Goal: Task Accomplishment & Management: Complete application form

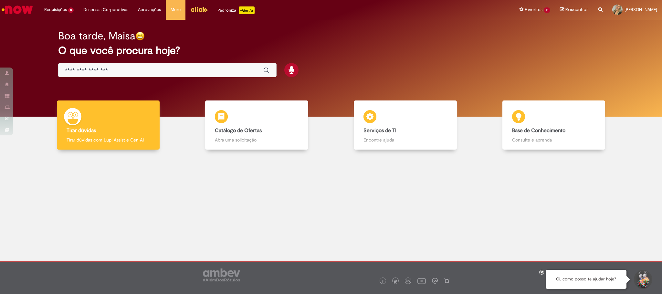
click at [185, 9] on link "Menu Cabeçalho" at bounding box center [198, 9] width 27 height 19
click at [112, 66] on div "Global" at bounding box center [167, 70] width 218 height 15
click at [120, 69] on input "Basta digitar aqui" at bounding box center [161, 70] width 192 height 7
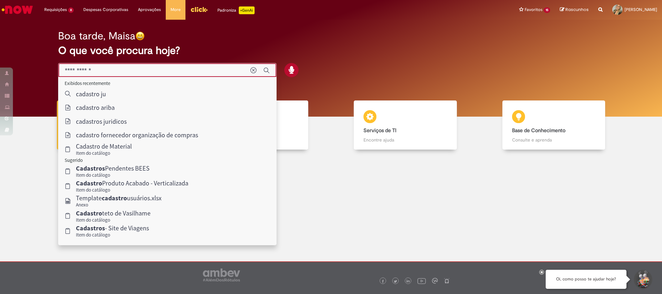
type input "**********"
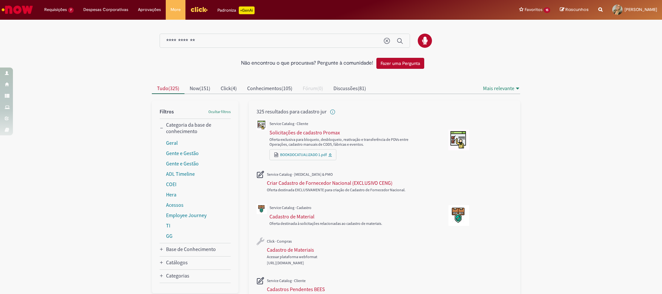
click at [232, 35] on div "**********" at bounding box center [285, 41] width 250 height 15
click at [237, 42] on input "**********" at bounding box center [271, 40] width 211 height 7
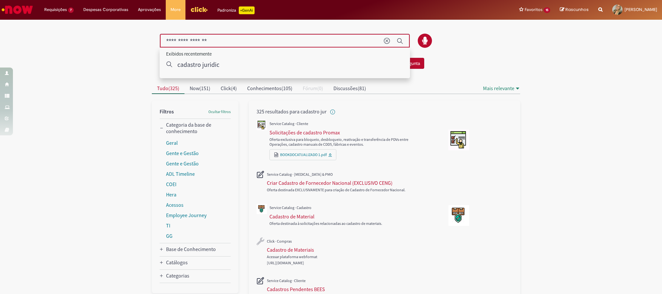
type input "**********"
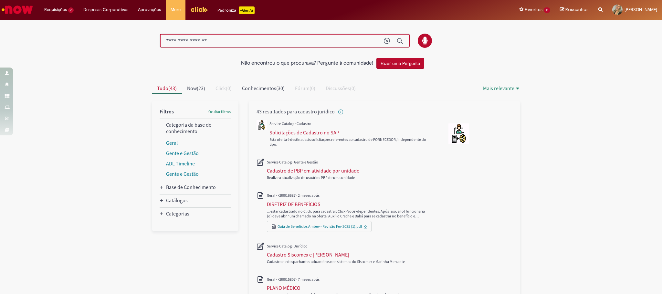
click at [11, 8] on img "Ir para a Homepage" at bounding box center [17, 9] width 33 height 13
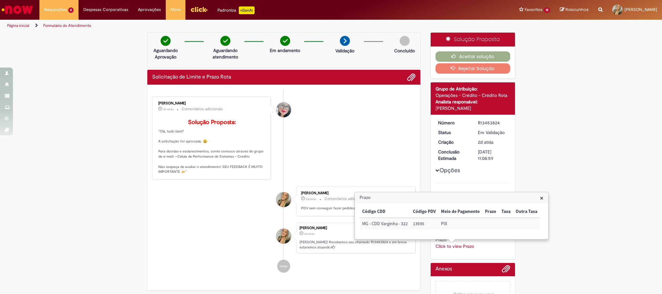
drag, startPoint x: 376, startPoint y: 133, endPoint x: 385, endPoint y: 129, distance: 9.4
click at [376, 133] on li "Franciele Fernanda Melo dos Santos 3h atrás 3 horas atrás Comentários adicionai…" at bounding box center [283, 137] width 263 height 83
click at [466, 60] on button "Aceitar solução" at bounding box center [472, 56] width 75 height 10
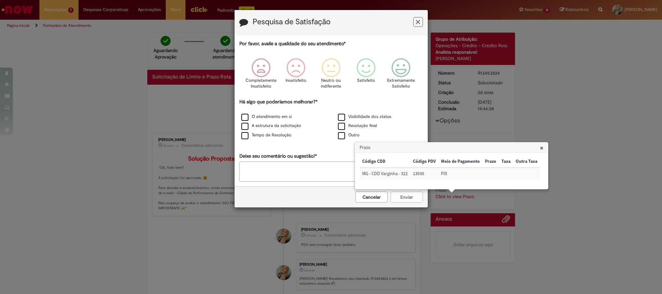
click at [416, 24] on icon "Feedback" at bounding box center [418, 22] width 4 height 7
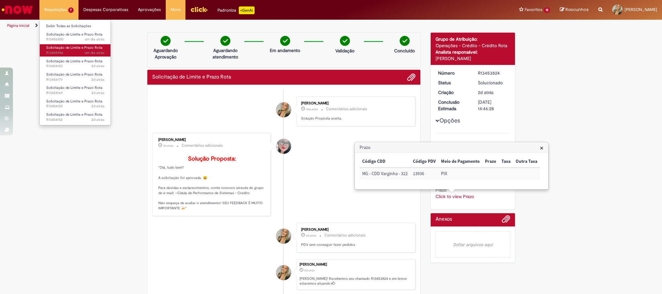
click at [63, 45] on link "Solicitação de Limite e Prazo Rota um dia atrás um dia atrás R13455986" at bounding box center [75, 50] width 71 height 12
click at [65, 33] on span "Solicitação de Limite e Prazo Rota" at bounding box center [74, 34] width 56 height 5
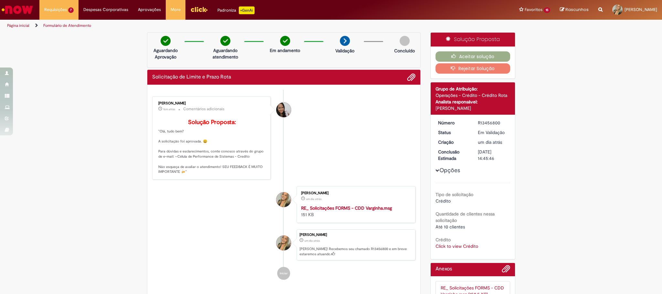
scroll to position [48, 0]
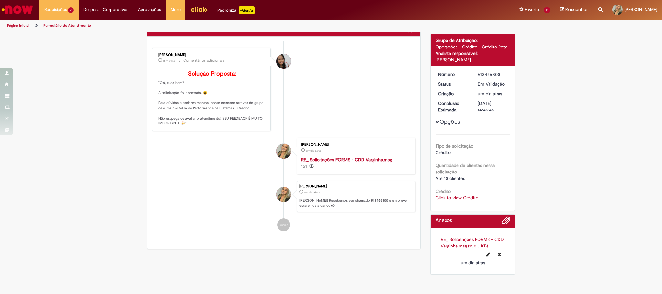
click at [461, 199] on link "Click to view Crédito" at bounding box center [456, 198] width 43 height 6
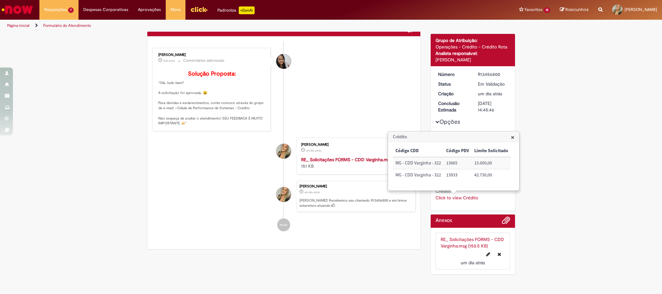
click at [542, 177] on div "Verificar Código de Barras Aguardando Aprovação Aguardando atendimento Em andam…" at bounding box center [331, 131] width 662 height 294
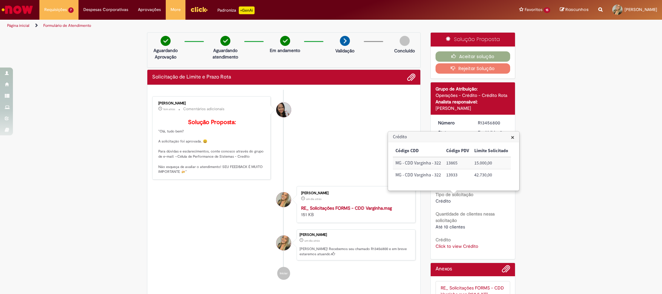
click at [446, 163] on td "13865" at bounding box center [457, 163] width 28 height 12
copy td "13865"
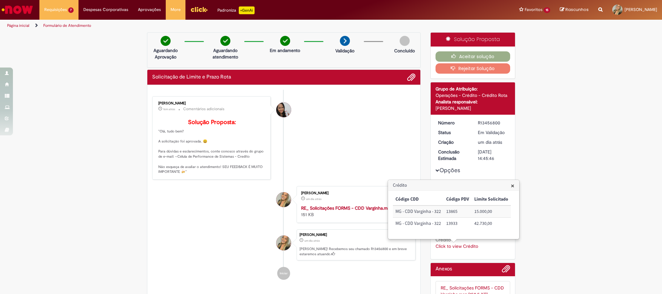
click at [453, 221] on td "13933" at bounding box center [457, 224] width 28 height 12
copy td "13933"
click at [363, 152] on li "Valeria Maria da Conceicao 16m atrás 16 minutos atrás Comentários adicionais So…" at bounding box center [283, 137] width 263 height 83
click at [458, 58] on button "Aceitar solução" at bounding box center [472, 56] width 75 height 10
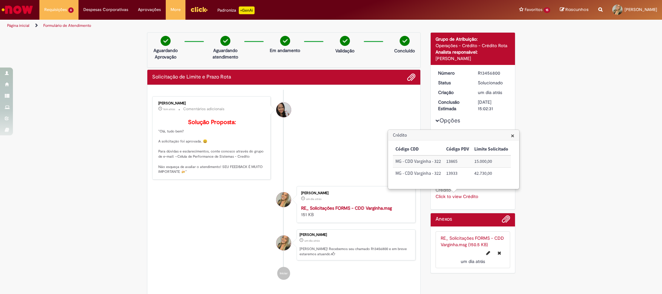
click at [511, 136] on span "×" at bounding box center [513, 135] width 4 height 9
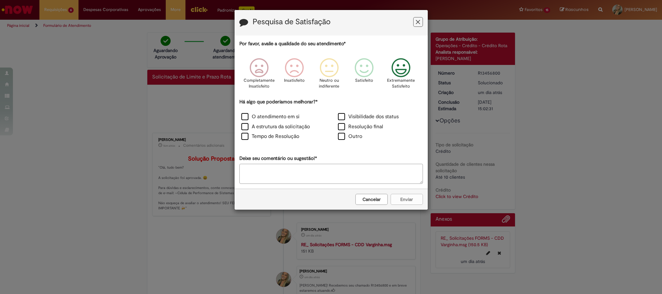
click at [399, 68] on icon "Feedback" at bounding box center [400, 67] width 24 height 19
click at [276, 117] on label "O atendimento em si" at bounding box center [270, 116] width 58 height 7
click at [263, 128] on label "A estrutura da solicitação" at bounding box center [275, 126] width 68 height 7
click at [262, 139] on label "Tempo de Resolução" at bounding box center [270, 136] width 58 height 7
click at [348, 114] on label "Visibilidade dos status" at bounding box center [368, 116] width 61 height 7
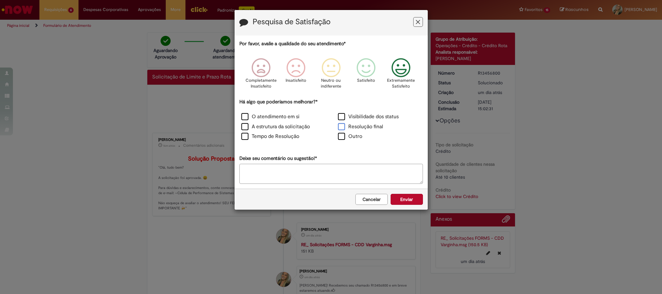
click at [362, 125] on label "Resolução final" at bounding box center [360, 126] width 45 height 7
click at [406, 200] on button "Enviar" at bounding box center [406, 199] width 32 height 11
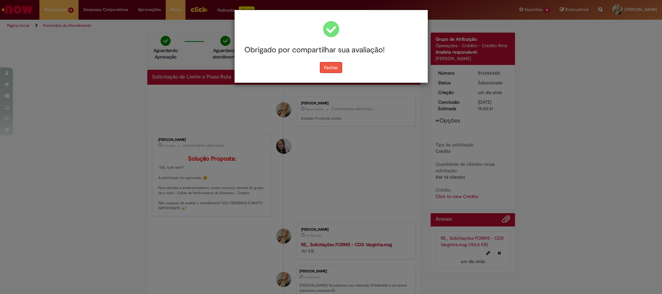
click at [322, 71] on button "Fechar" at bounding box center [331, 67] width 22 height 11
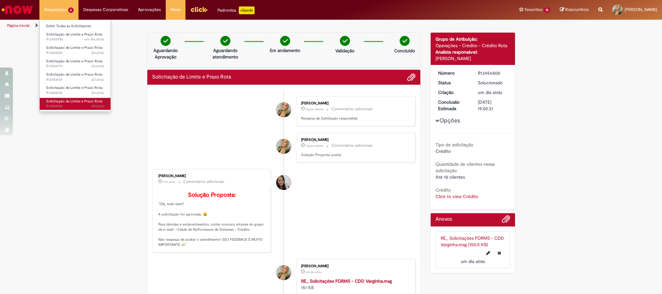
click at [74, 104] on link "Solicitação de Limite e Prazo Rota 2d atrás 2 dias atrás R13454152" at bounding box center [75, 104] width 71 height 12
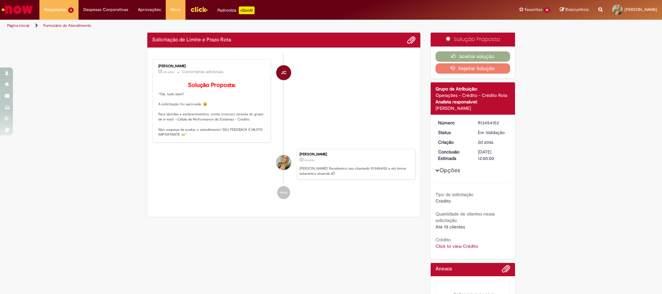
click at [450, 242] on div "Crédito Click to view Crédito Click to view Crédito" at bounding box center [472, 242] width 75 height 15
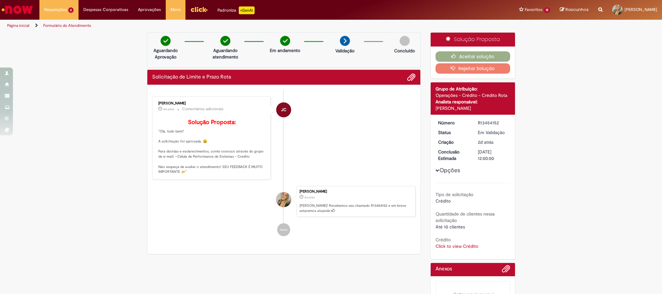
click at [457, 247] on link "Click to view Crédito" at bounding box center [456, 246] width 43 height 6
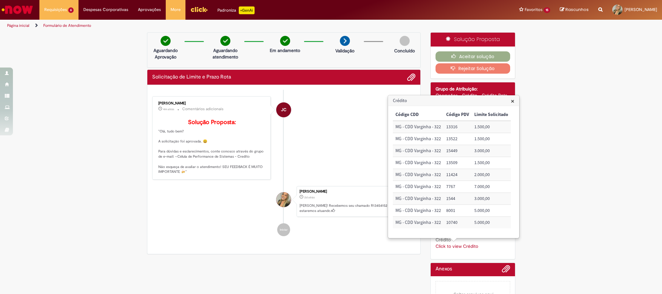
click at [457, 247] on link "Click to view Crédito" at bounding box center [456, 246] width 43 height 6
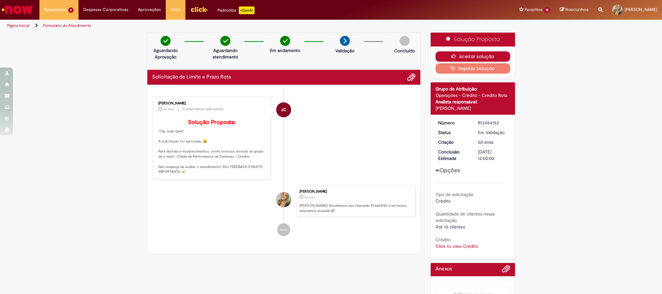
click at [468, 55] on button "Aceitar solução" at bounding box center [472, 56] width 75 height 10
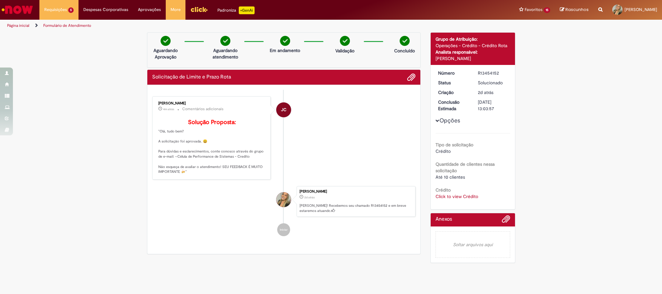
click at [361, 154] on li "JC Jonas Correia 4m atrás 4 minutos atrás Comentários adicionais Solução Propos…" at bounding box center [283, 137] width 263 height 83
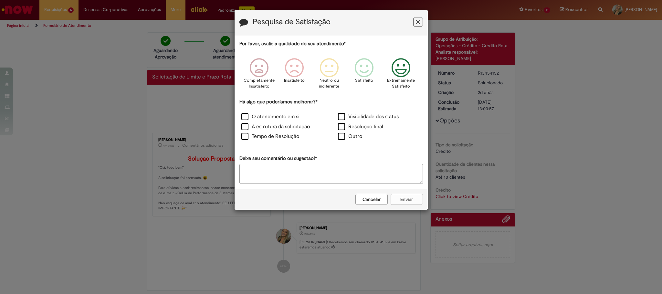
click at [400, 66] on icon "Feedback" at bounding box center [400, 67] width 24 height 19
click at [291, 115] on label "O atendimento em si" at bounding box center [270, 116] width 58 height 7
click at [284, 129] on label "A estrutura da solicitação" at bounding box center [275, 126] width 68 height 7
click at [284, 136] on label "Tempo de Resolução" at bounding box center [270, 136] width 58 height 7
click at [350, 115] on label "Visibilidade dos status" at bounding box center [368, 116] width 61 height 7
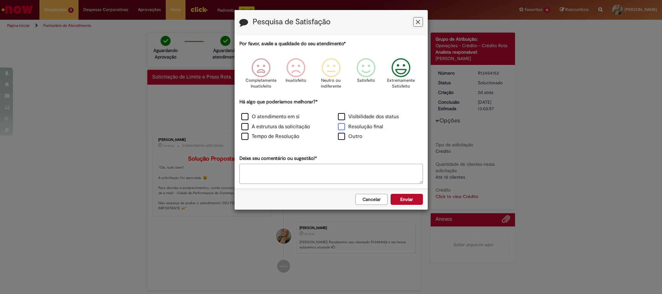
click at [354, 125] on label "Resolução final" at bounding box center [360, 126] width 45 height 7
click at [413, 202] on button "Enviar" at bounding box center [406, 199] width 32 height 11
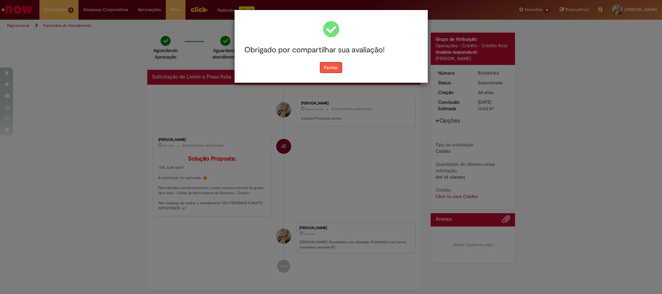
click at [327, 69] on button "Fechar" at bounding box center [331, 67] width 22 height 11
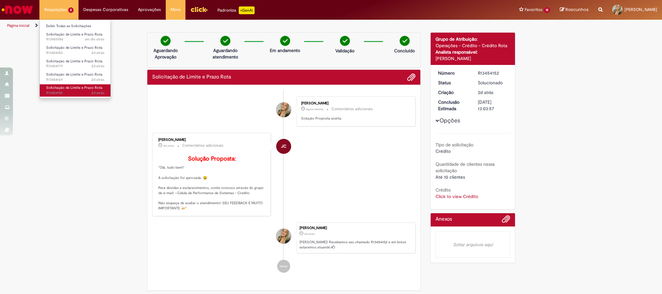
click at [70, 88] on span "Solicitação de Limite e Prazo Rota" at bounding box center [74, 87] width 56 height 5
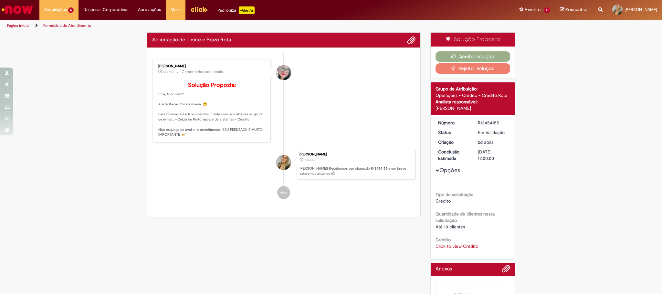
click at [448, 245] on link "Click to view Crédito" at bounding box center [456, 246] width 43 height 6
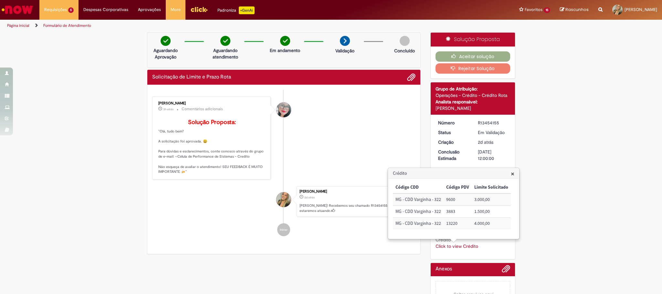
click at [401, 132] on li "Franciele Fernanda Melo dos Santos 3h atrás 3 horas atrás Comentários adicionai…" at bounding box center [283, 137] width 263 height 83
click at [453, 58] on icon "button" at bounding box center [455, 56] width 8 height 5
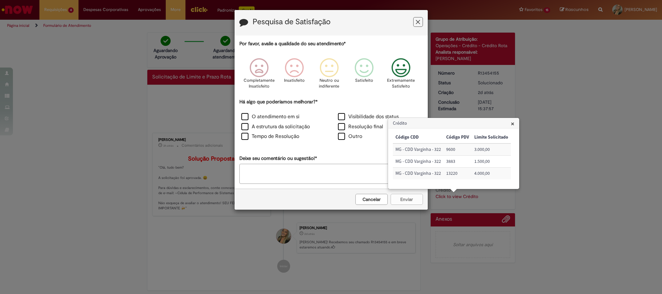
click at [390, 71] on icon "Feedback" at bounding box center [400, 67] width 24 height 19
click at [258, 115] on label "O atendimento em si" at bounding box center [270, 116] width 58 height 7
click at [260, 130] on label "A estrutura da solicitação" at bounding box center [275, 126] width 68 height 7
click at [262, 137] on label "Tempo de Resolução" at bounding box center [270, 136] width 58 height 7
click at [352, 113] on label "Visibilidade dos status" at bounding box center [368, 116] width 61 height 7
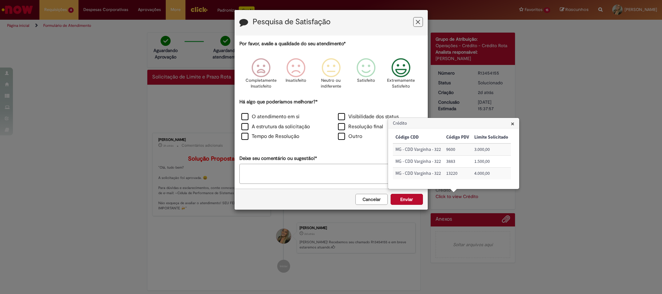
click at [347, 122] on div "Resolução final" at bounding box center [379, 127] width 97 height 10
click at [344, 128] on label "Resolução final" at bounding box center [360, 126] width 45 height 7
click at [402, 201] on button "Enviar" at bounding box center [406, 199] width 32 height 11
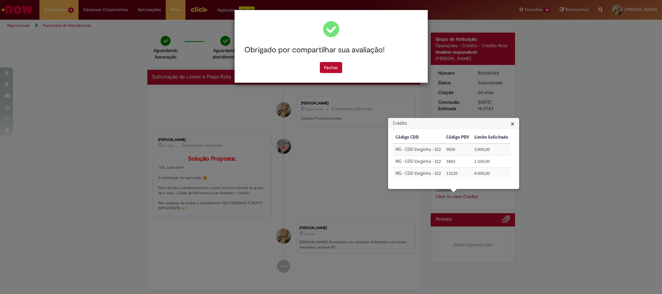
click at [510, 123] on body "Obrigado por compartilhar sua avaliação! Fechar Pular para o conteúdo da página…" at bounding box center [331, 147] width 662 height 294
drag, startPoint x: 325, startPoint y: 66, endPoint x: 335, endPoint y: 70, distance: 10.4
click at [325, 66] on button "Fechar" at bounding box center [331, 67] width 22 height 11
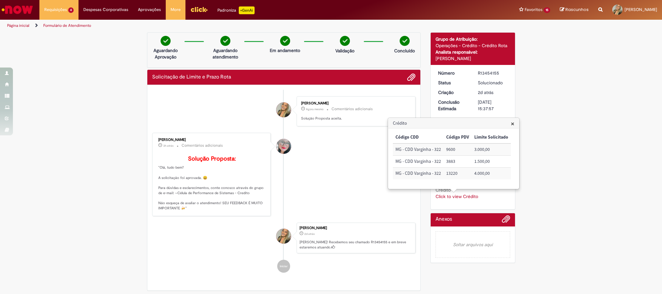
click at [511, 121] on span "×" at bounding box center [513, 123] width 4 height 9
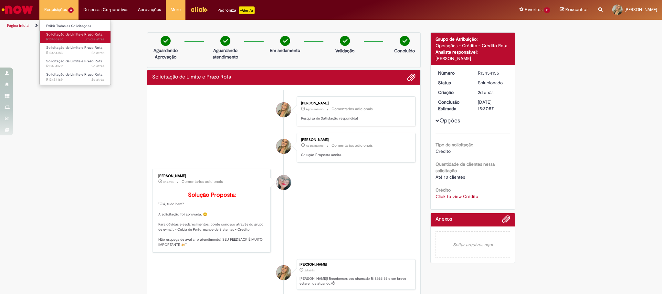
click at [72, 38] on span "um dia atrás um dia atrás R13455986" at bounding box center [75, 39] width 58 height 5
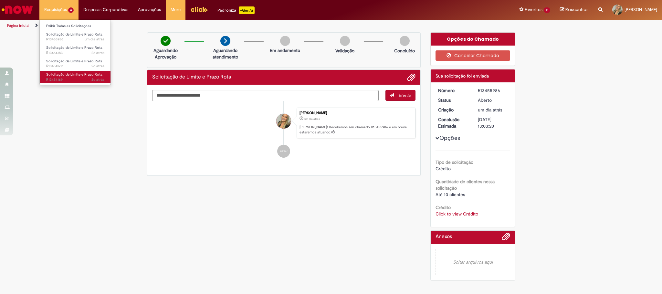
click at [80, 76] on span "Solicitação de Limite e Prazo Rota" at bounding box center [74, 74] width 56 height 5
click at [79, 63] on span "Solicitação de Limite e Prazo Rota" at bounding box center [74, 61] width 56 height 5
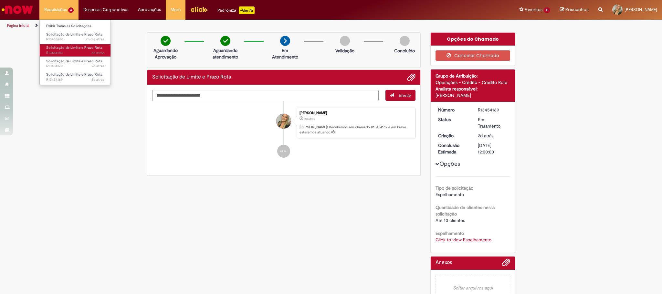
click at [63, 49] on span "Solicitação de Limite e Prazo Rota" at bounding box center [74, 47] width 56 height 5
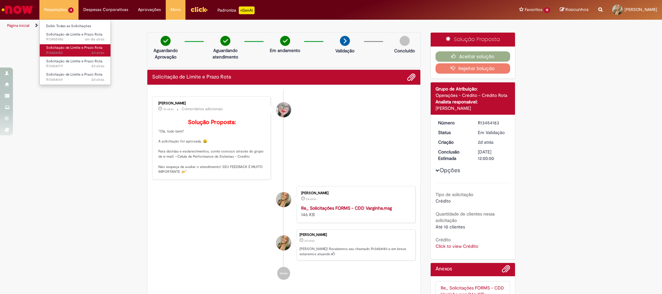
click at [83, 50] on link "Solicitação de Limite e Prazo Rota 2d atrás 2 dias atrás R13454183" at bounding box center [75, 50] width 71 height 12
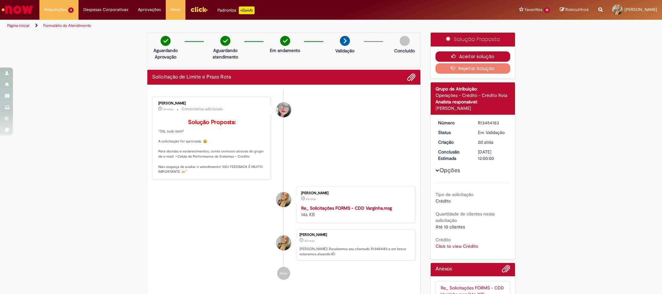
click at [489, 56] on button "Aceitar solução" at bounding box center [472, 56] width 75 height 10
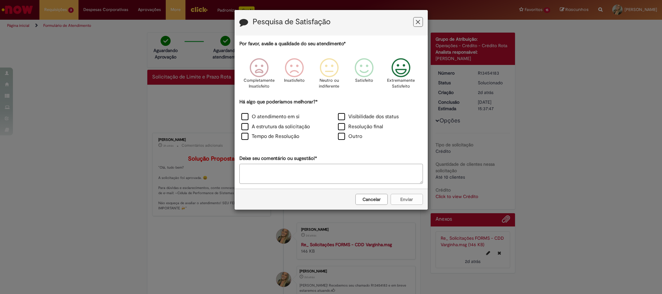
click at [408, 73] on icon "Feedback" at bounding box center [400, 67] width 24 height 19
click at [273, 117] on label "O atendimento em si" at bounding box center [270, 116] width 58 height 7
click at [276, 128] on label "A estrutura da solicitação" at bounding box center [275, 126] width 68 height 7
drag, startPoint x: 277, startPoint y: 135, endPoint x: 335, endPoint y: 122, distance: 58.8
click at [277, 136] on label "Tempo de Resolução" at bounding box center [270, 136] width 58 height 7
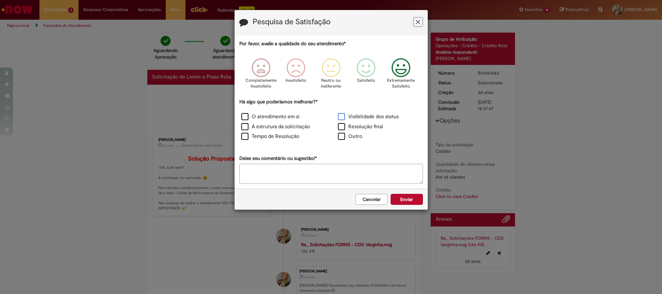
click at [351, 114] on label "Visibilidade dos status" at bounding box center [368, 116] width 61 height 7
click at [360, 126] on label "Resolução final" at bounding box center [360, 126] width 45 height 7
click at [294, 140] on label "Tempo de Resolução" at bounding box center [270, 136] width 58 height 7
click at [407, 207] on div "Cancelar Enviar" at bounding box center [330, 199] width 193 height 21
click at [402, 204] on button "Enviar" at bounding box center [406, 199] width 32 height 11
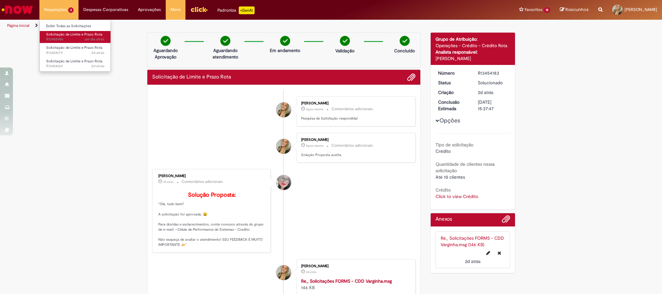
click at [65, 40] on span "um dia atrás um dia atrás R13455986" at bounding box center [75, 39] width 58 height 5
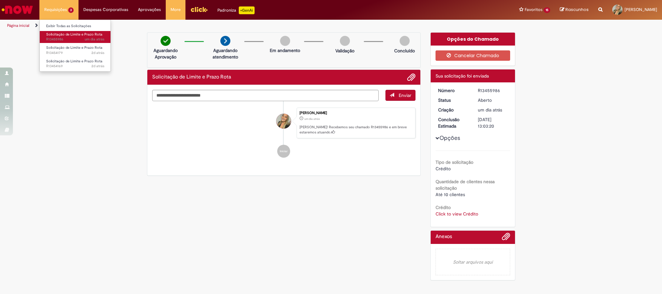
click at [69, 38] on span "um dia atrás um dia atrás R13455986" at bounding box center [75, 39] width 58 height 5
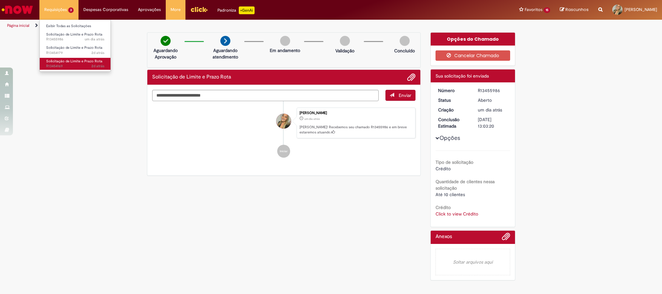
click at [83, 62] on span "Solicitação de Limite e Prazo Rota" at bounding box center [74, 61] width 56 height 5
click at [65, 47] on span "Solicitação de Limite e Prazo Rota" at bounding box center [74, 47] width 56 height 5
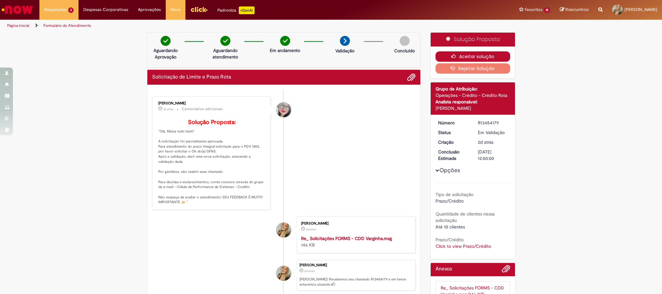
click at [456, 60] on button "Aceitar solução" at bounding box center [472, 56] width 75 height 10
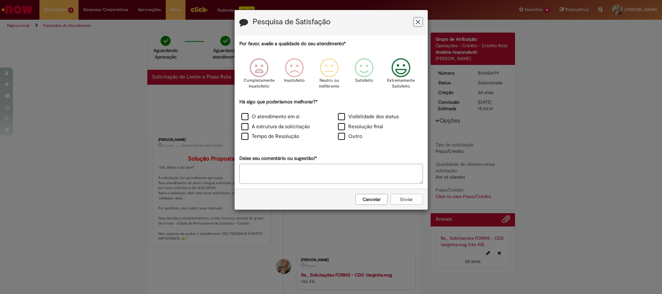
click at [403, 74] on icon "Feedback" at bounding box center [400, 67] width 24 height 19
click at [283, 112] on div "Há algo que poderíamos melhorar?* O atendimento em si Visibilidade dos status A…" at bounding box center [330, 120] width 183 height 44
click at [283, 116] on label "O atendimento em si" at bounding box center [270, 116] width 58 height 7
click at [283, 130] on label "A estrutura da solicitação" at bounding box center [275, 126] width 68 height 7
click at [284, 141] on div "Tempo de Resolução" at bounding box center [282, 137] width 95 height 9
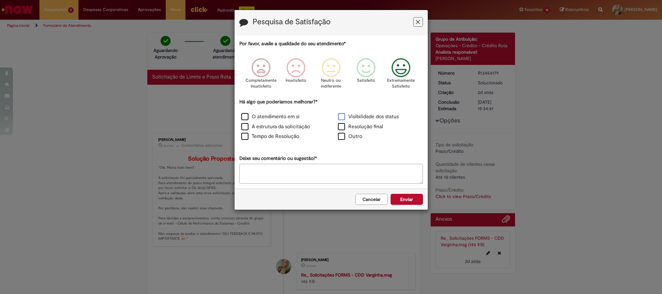
click at [391, 118] on label "Visibilidade dos status" at bounding box center [368, 116] width 61 height 7
click at [372, 126] on label "Resolução final" at bounding box center [360, 126] width 45 height 7
click at [410, 205] on button "Enviar" at bounding box center [406, 199] width 32 height 11
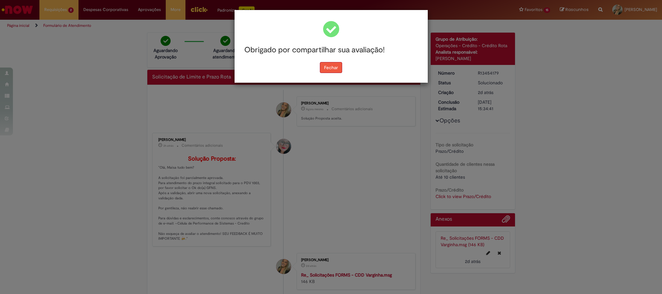
click at [330, 67] on button "Fechar" at bounding box center [331, 67] width 22 height 11
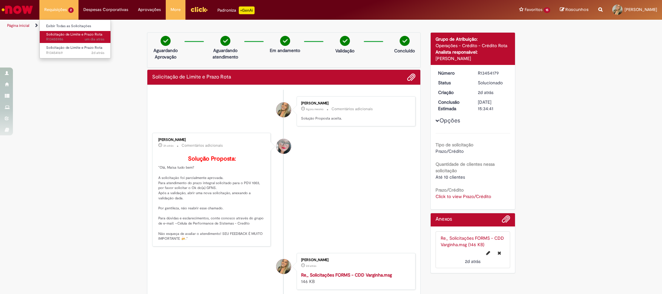
click at [65, 35] on span "Solicitação de Limite e Prazo Rota" at bounding box center [74, 34] width 56 height 5
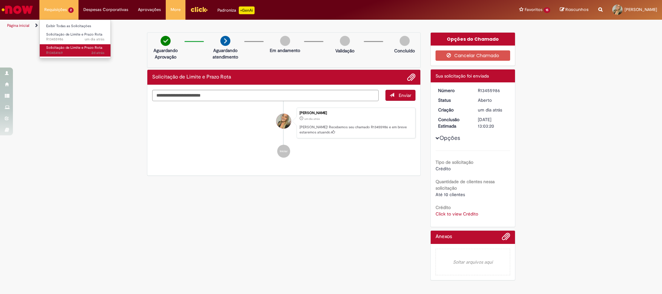
click at [79, 56] on link "Solicitação de Limite e Prazo Rota 2d atrás 2 dias atrás R13454169" at bounding box center [75, 50] width 71 height 12
click at [92, 96] on div "Verificar Código de Barras Aguardando Aprovação Aguardando atendimento Em andam…" at bounding box center [331, 157] width 662 height 251
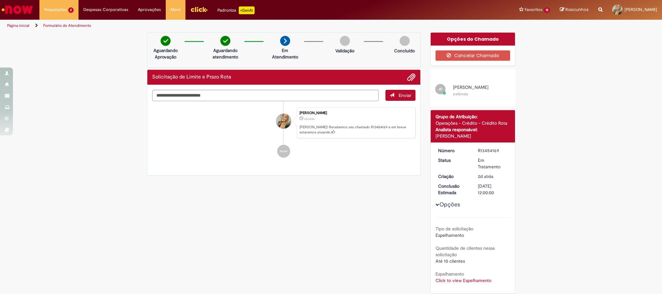
click at [14, 13] on img "Ir para a Homepage" at bounding box center [17, 9] width 33 height 13
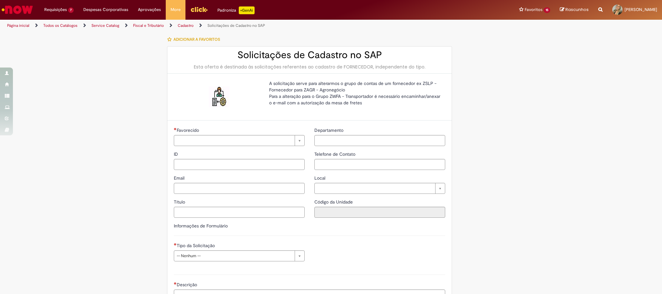
type input "********"
type input "**********"
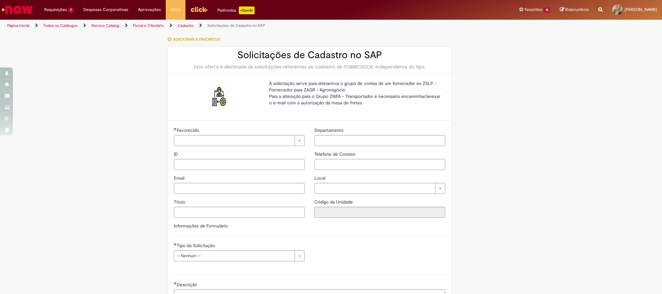
type input "****"
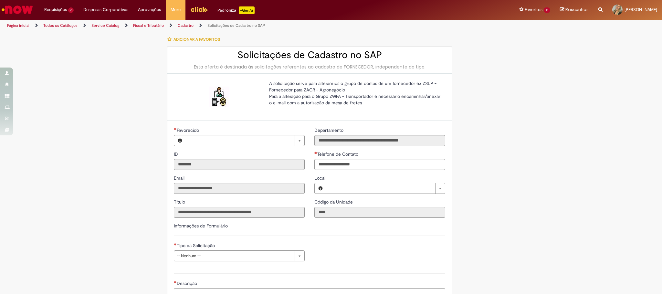
type input "**********"
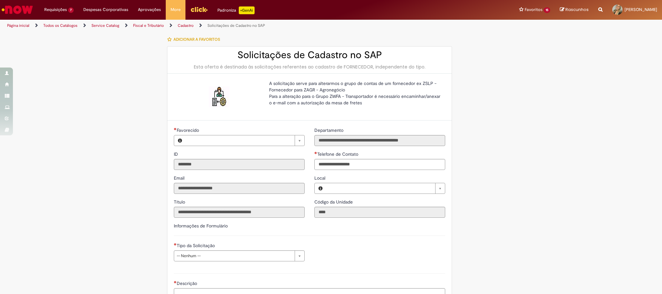
type input "**********"
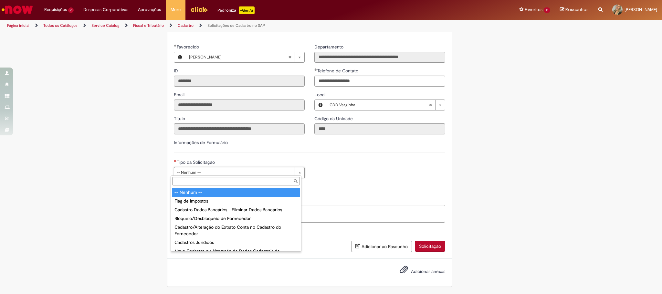
drag, startPoint x: 247, startPoint y: 176, endPoint x: 239, endPoint y: 172, distance: 8.7
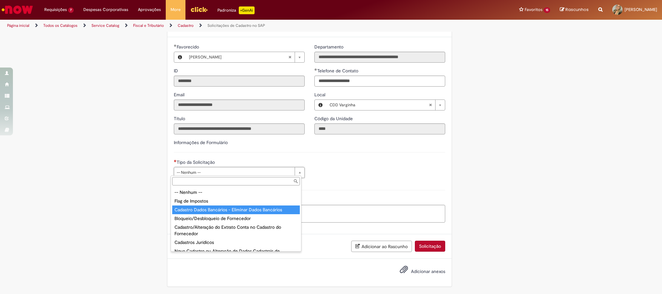
scroll to position [20, 0]
